Goal: Task Accomplishment & Management: Use online tool/utility

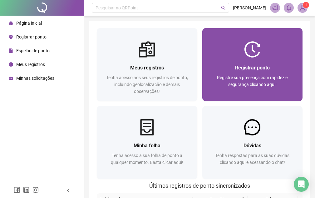
click at [245, 66] on span "Registrar ponto" at bounding box center [252, 68] width 35 height 6
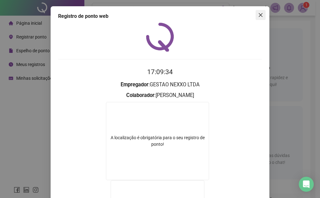
click at [258, 17] on icon "close" at bounding box center [260, 14] width 5 height 5
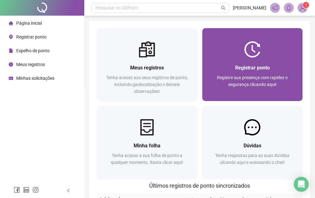
click at [265, 59] on div "Registrar ponto Registre sua presença com rapidez e segurança clicando aqui!" at bounding box center [252, 78] width 101 height 43
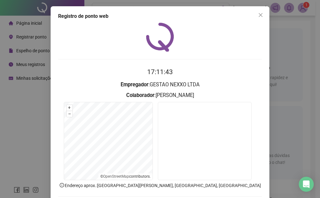
scroll to position [32, 0]
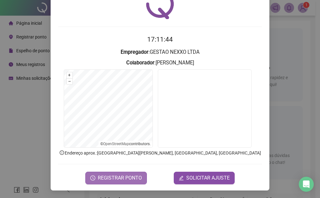
click at [132, 177] on span "REGISTRAR PONTO" at bounding box center [120, 177] width 44 height 7
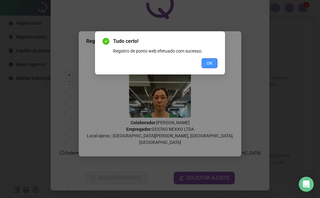
click at [208, 63] on span "OK" at bounding box center [209, 63] width 6 height 7
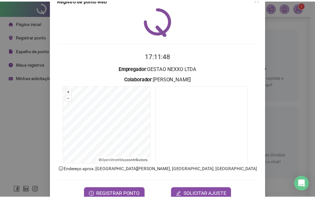
scroll to position [0, 0]
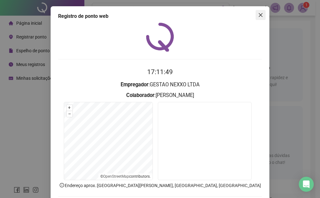
click at [261, 14] on span "Close" at bounding box center [260, 14] width 10 height 5
